Goal: Information Seeking & Learning: Learn about a topic

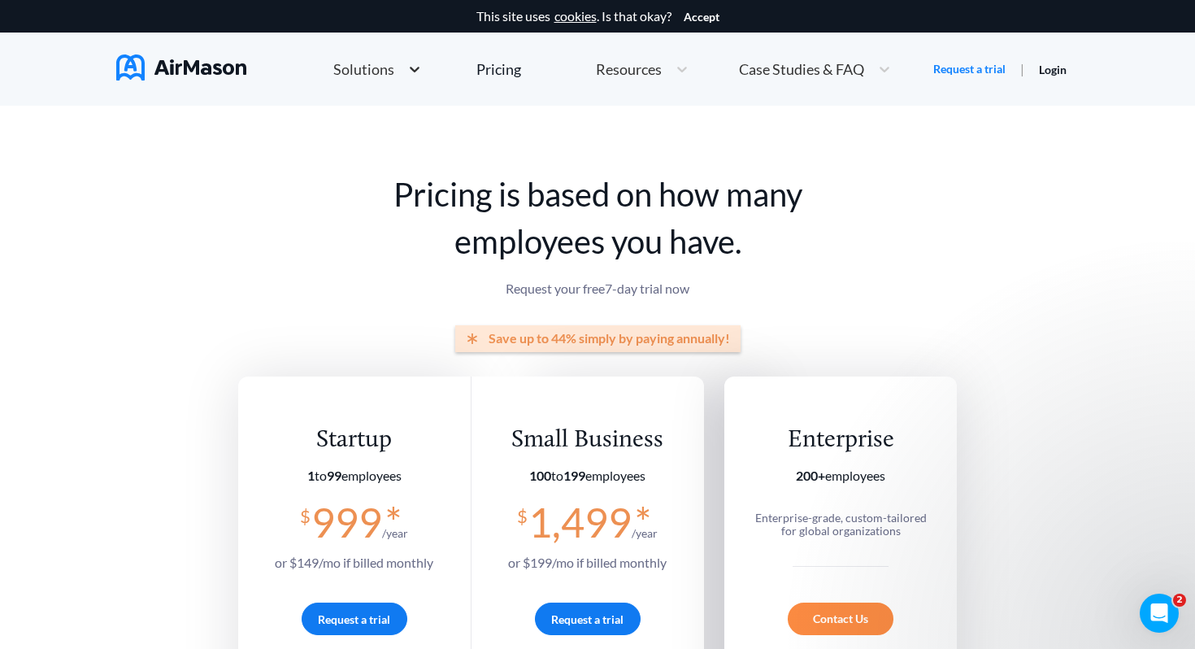
click at [414, 71] on icon at bounding box center [415, 70] width 10 height 6
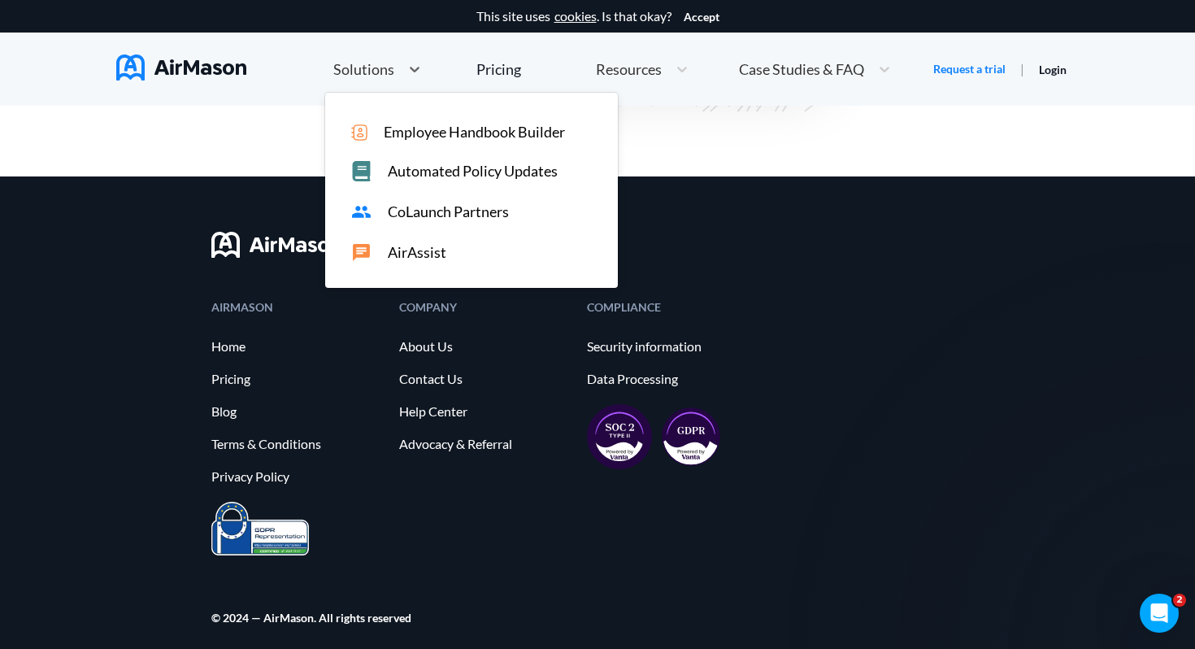
scroll to position [4039, 0]
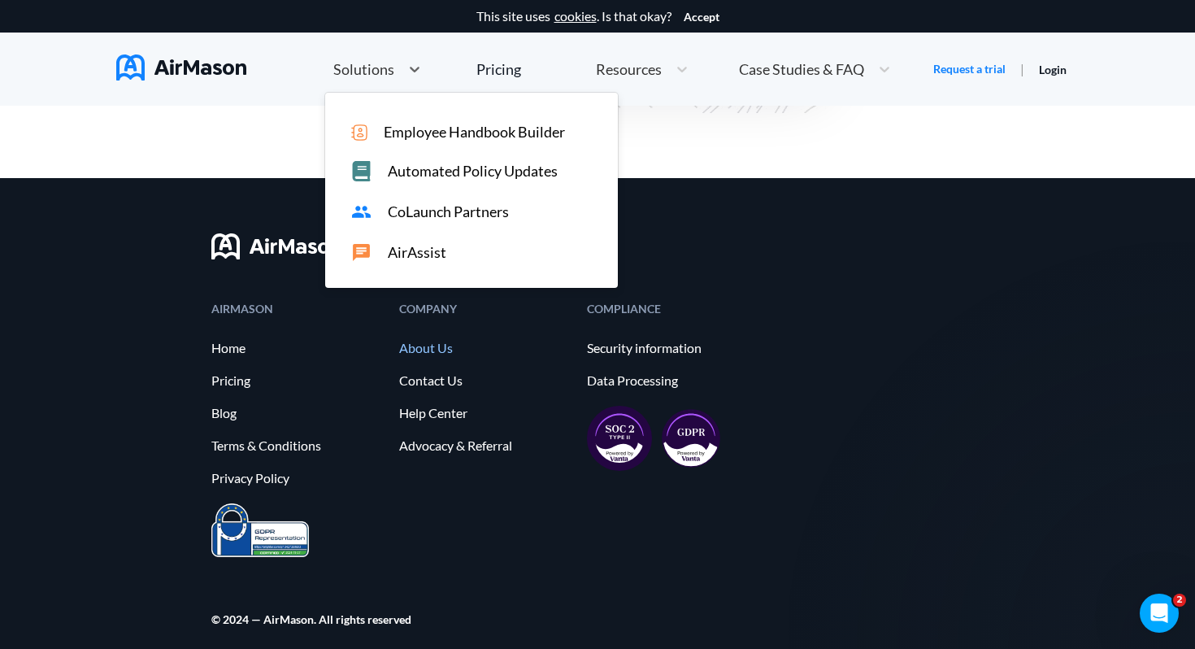
click at [436, 350] on link "About Us" at bounding box center [485, 348] width 172 height 15
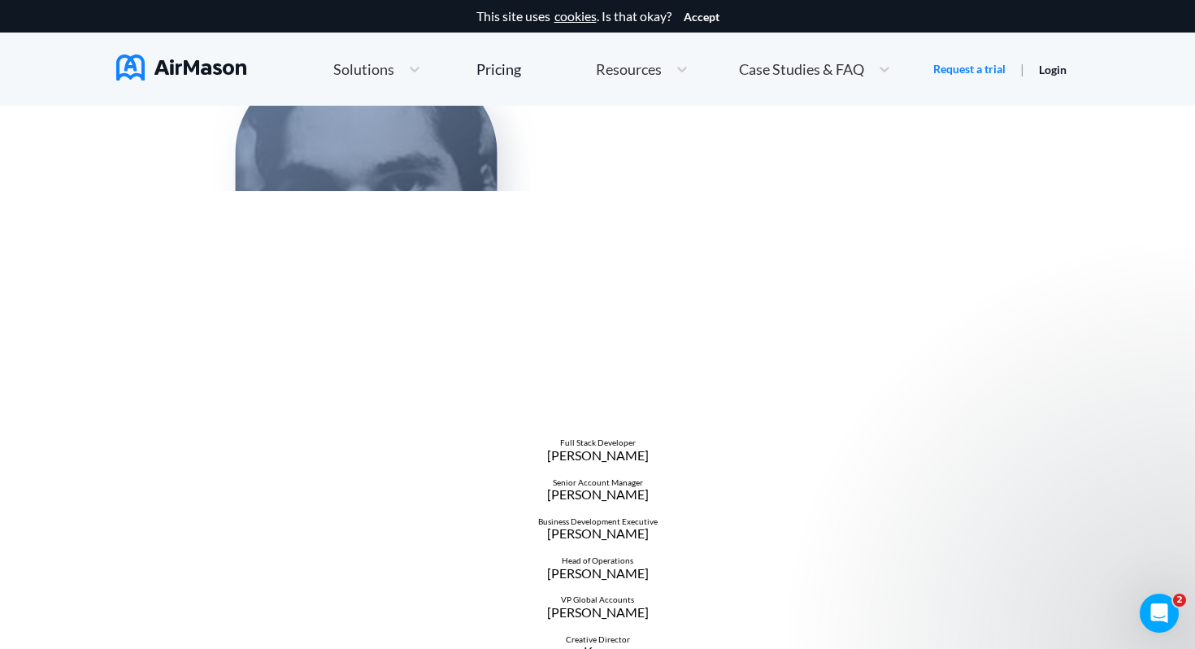
scroll to position [1622, 0]
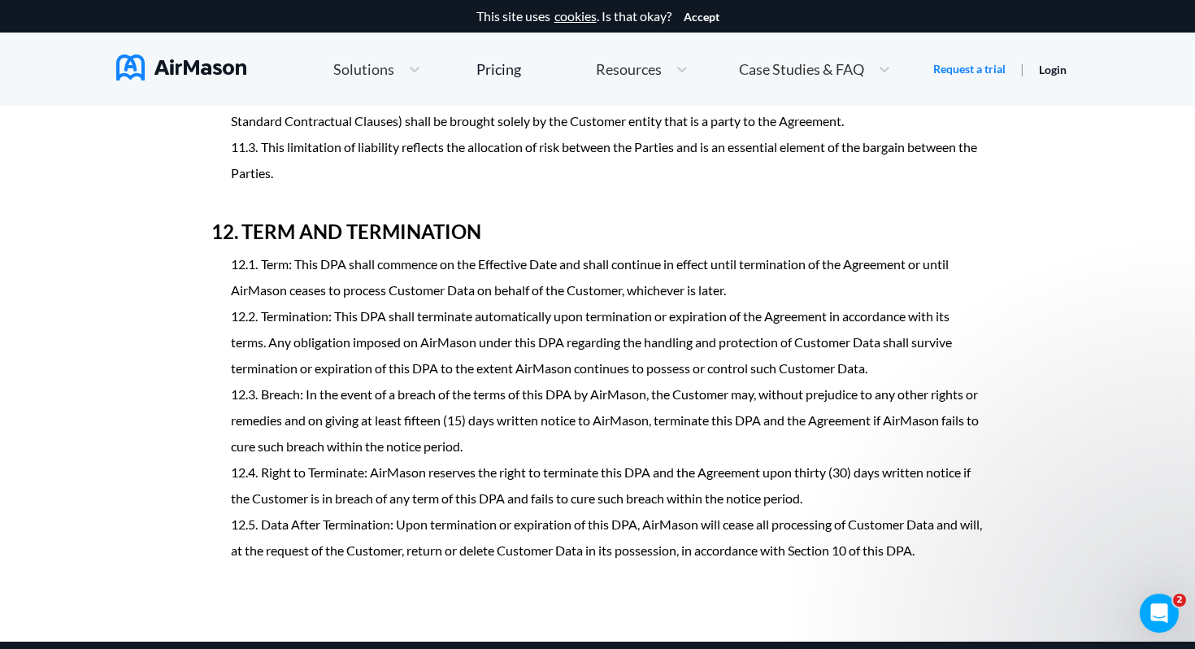
scroll to position [6460, 0]
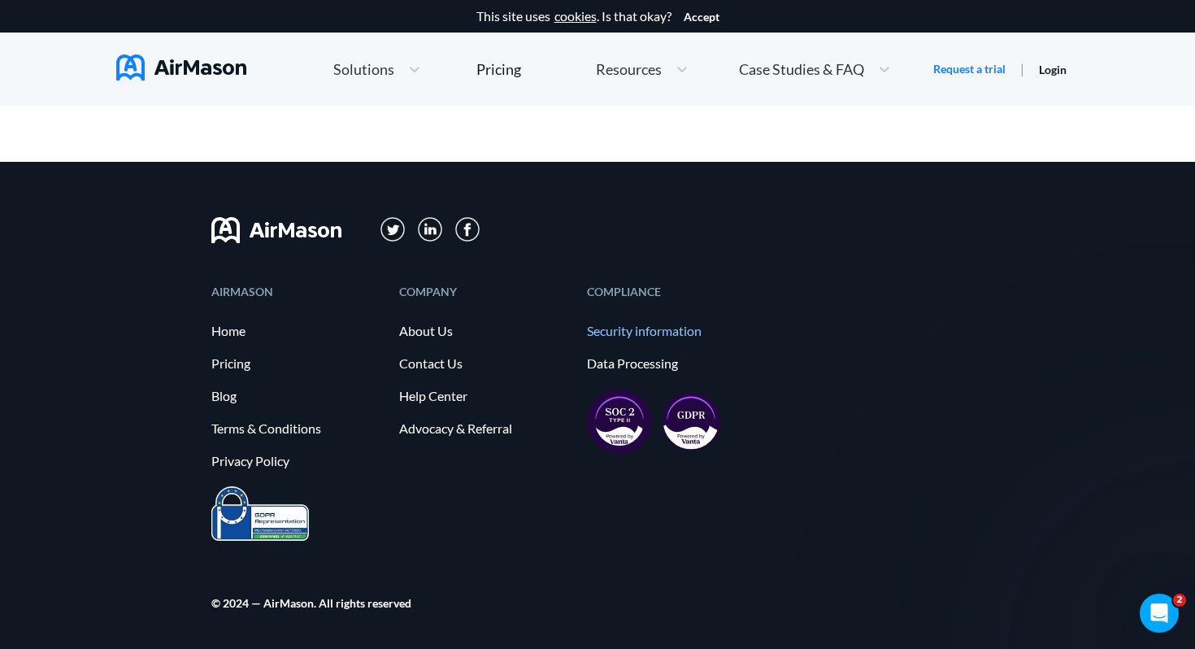
click at [644, 331] on link "Security information" at bounding box center [673, 331] width 172 height 15
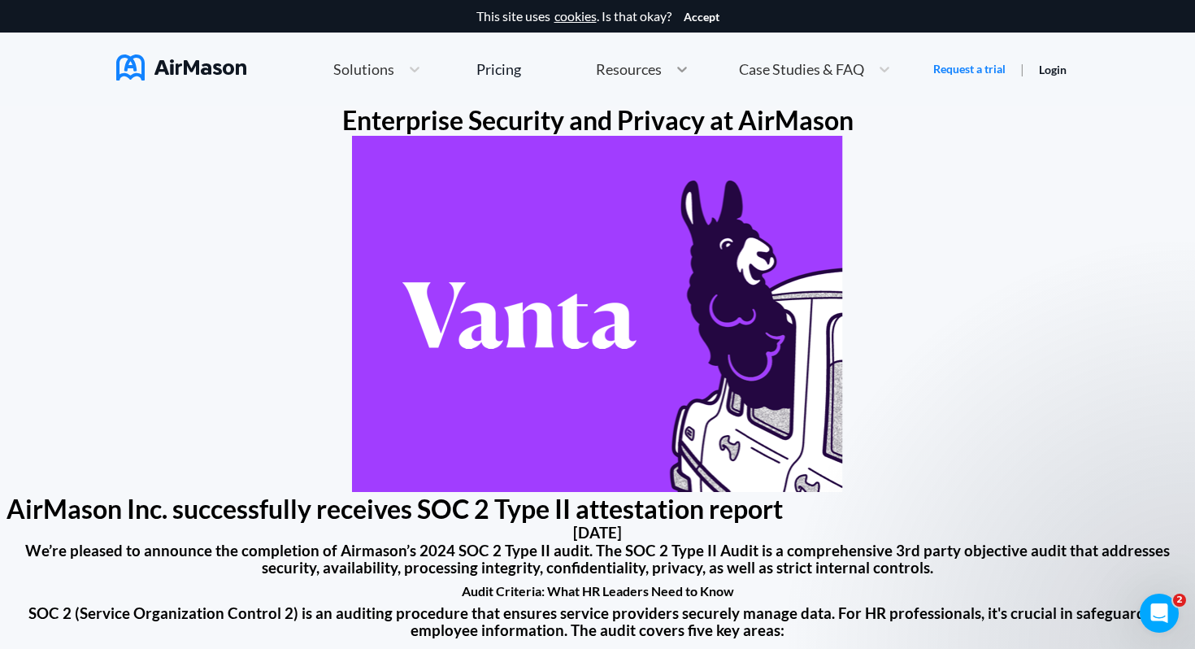
click at [678, 67] on icon at bounding box center [682, 69] width 16 height 16
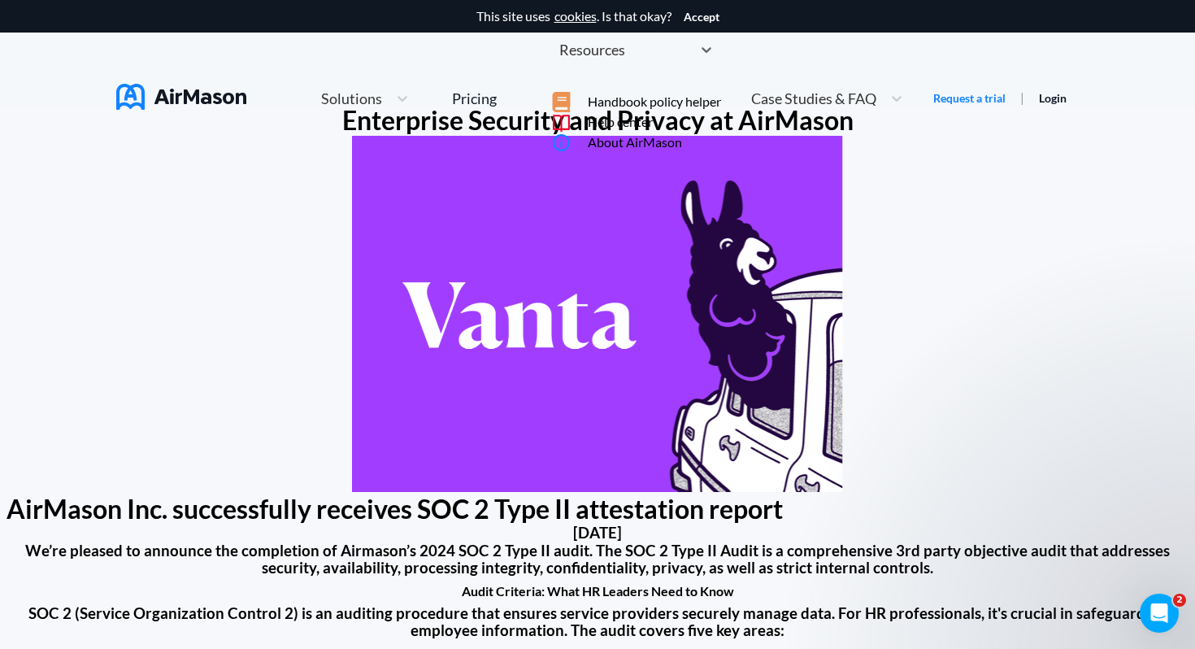
click at [682, 150] on span "About AirMason" at bounding box center [635, 142] width 94 height 15
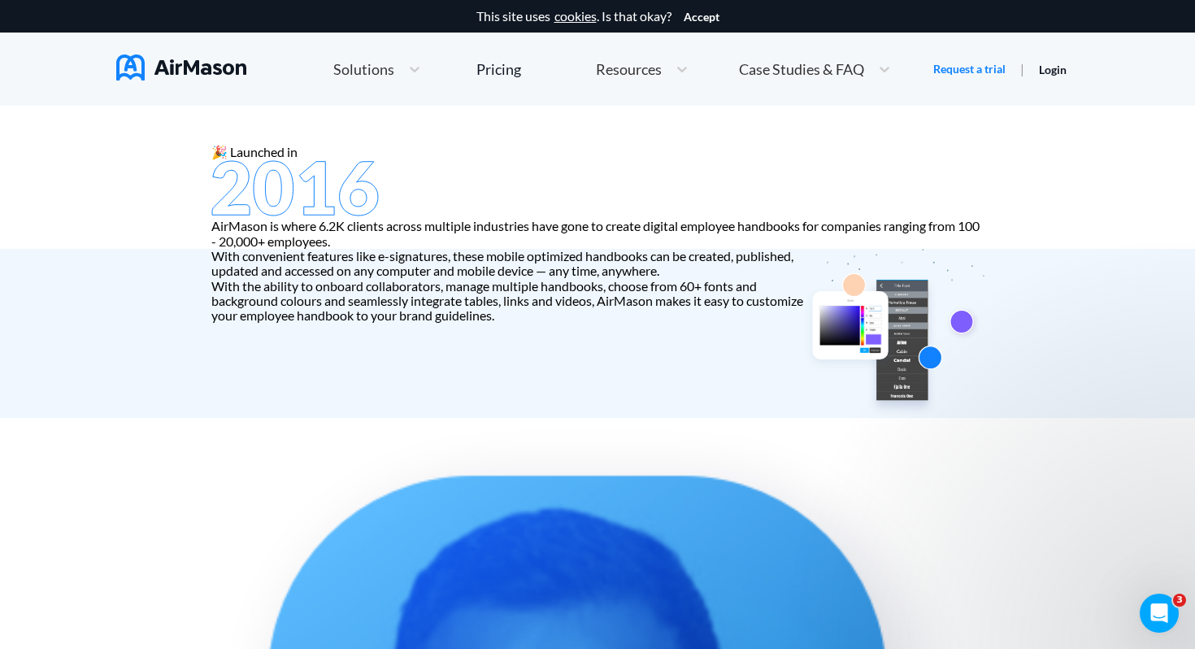
scroll to position [1050, 0]
